Goal: Information Seeking & Learning: Learn about a topic

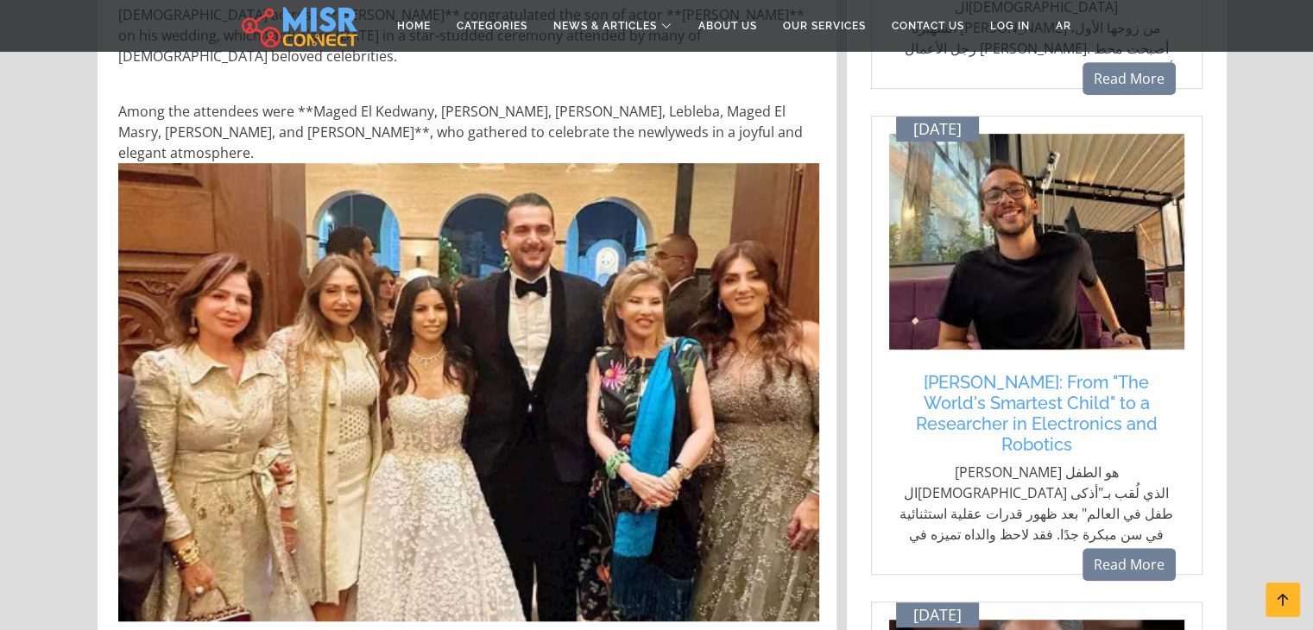
scroll to position [775, 0]
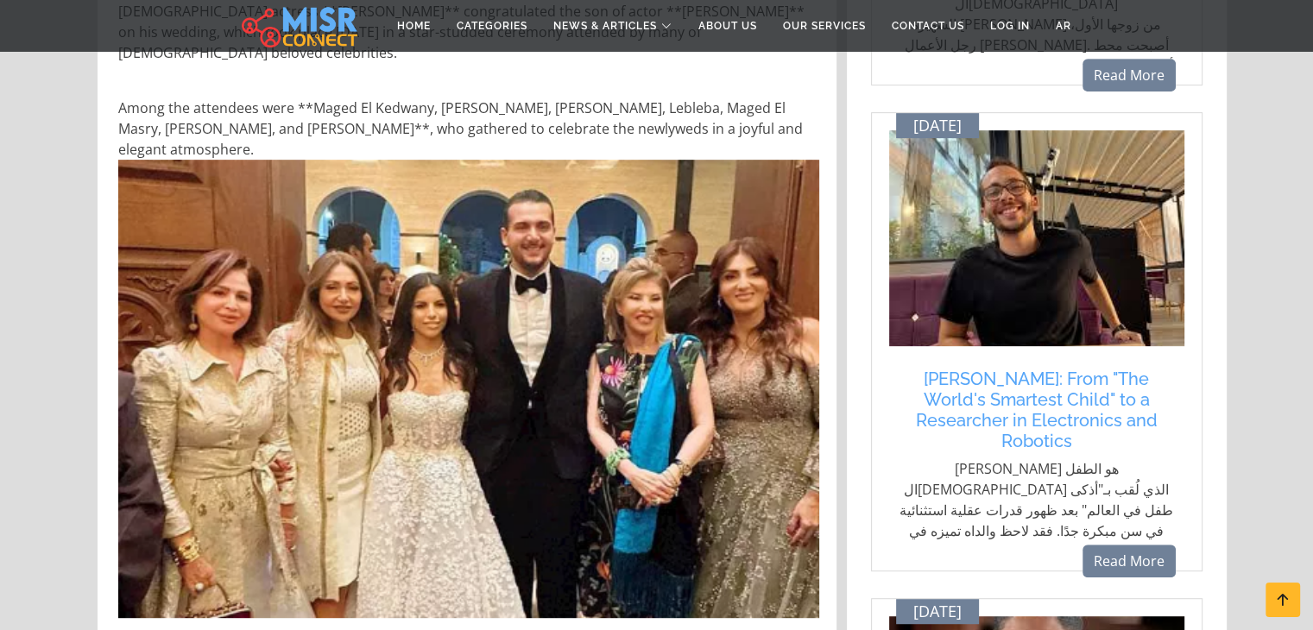
click at [514, 312] on img at bounding box center [468, 389] width 701 height 459
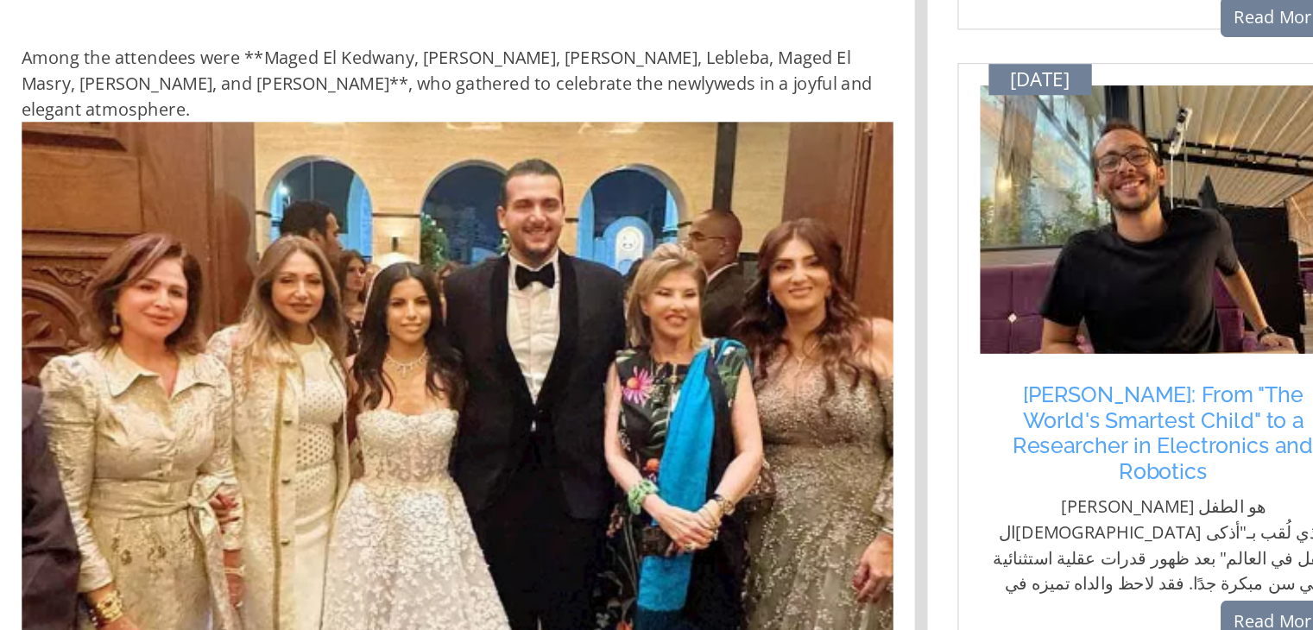
click at [455, 264] on img at bounding box center [468, 389] width 701 height 459
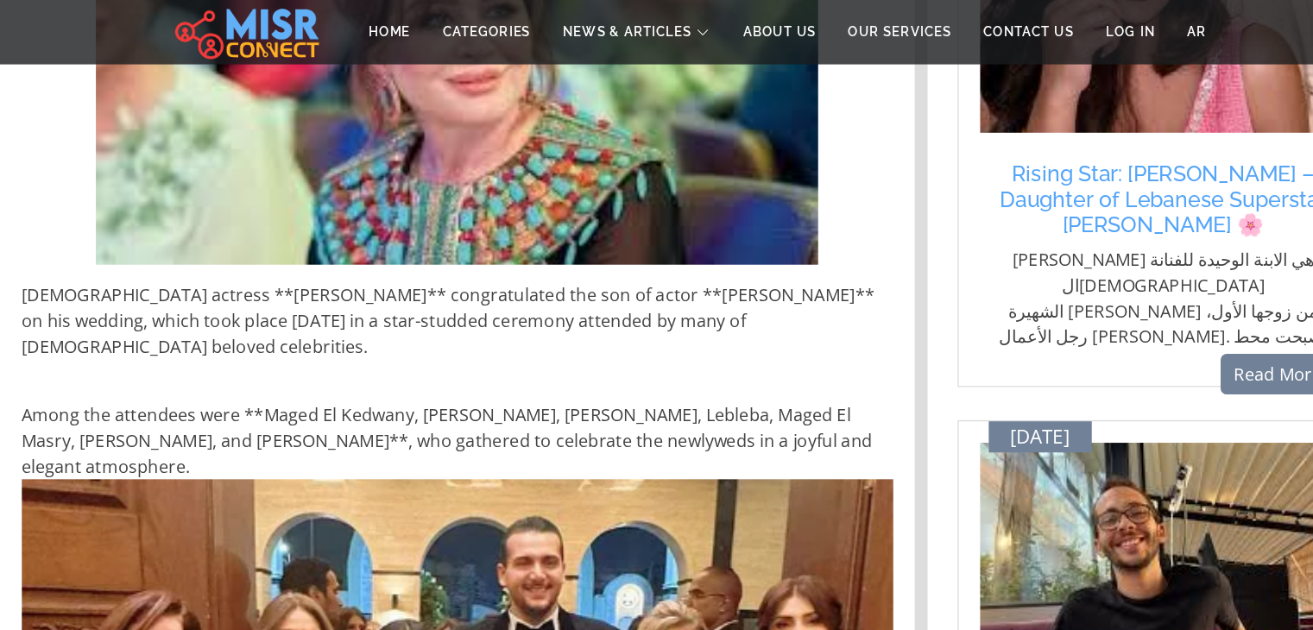
scroll to position [0, 0]
